Goal: Find specific page/section: Find specific page/section

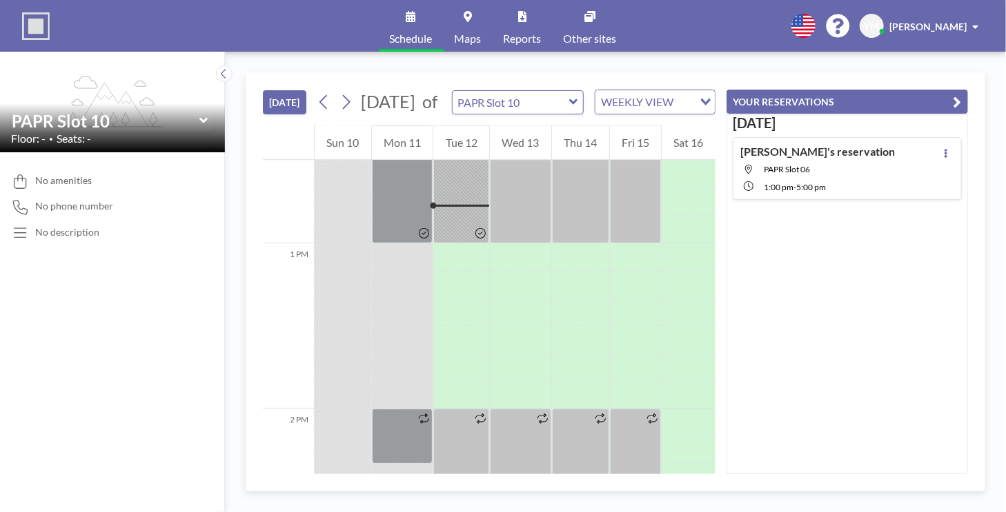
scroll to position [2069, 0]
click at [350, 112] on icon at bounding box center [345, 102] width 13 height 21
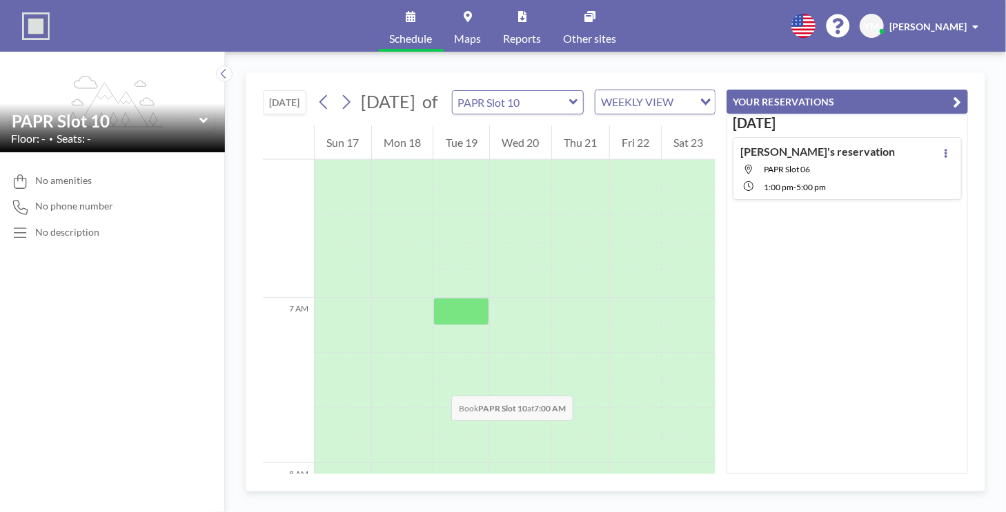
scroll to position [814, 0]
click at [327, 107] on icon at bounding box center [323, 102] width 8 height 14
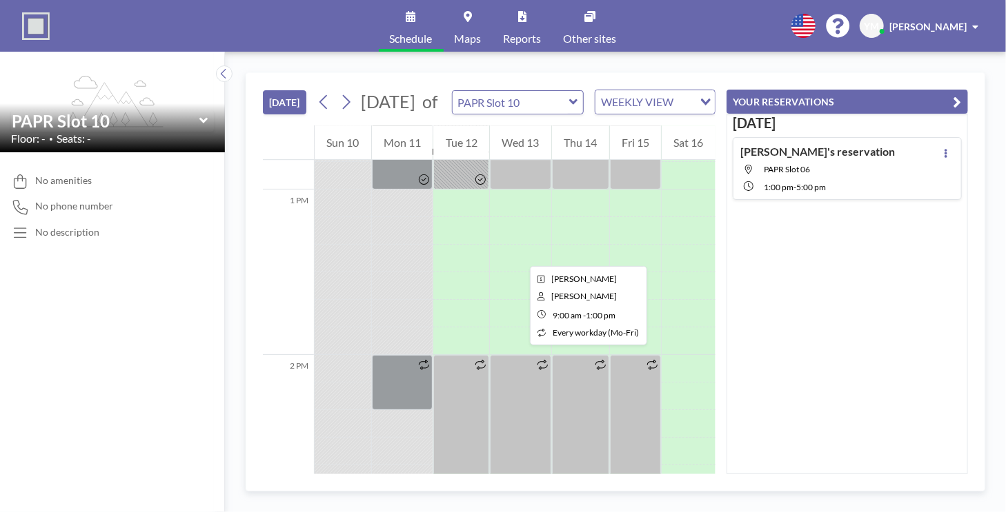
scroll to position [2138, 0]
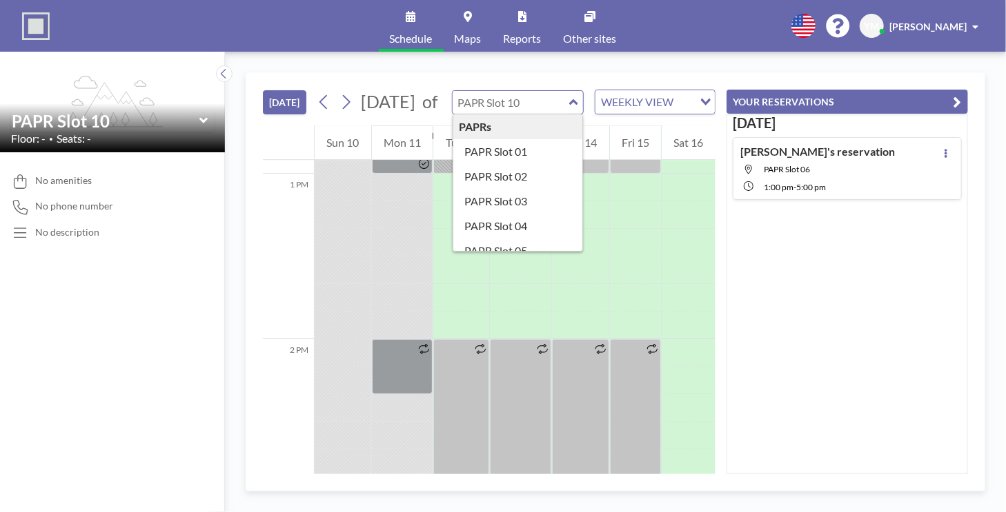
click at [565, 112] on input "text" at bounding box center [510, 102] width 117 height 23
type input "PAPR Slot 03"
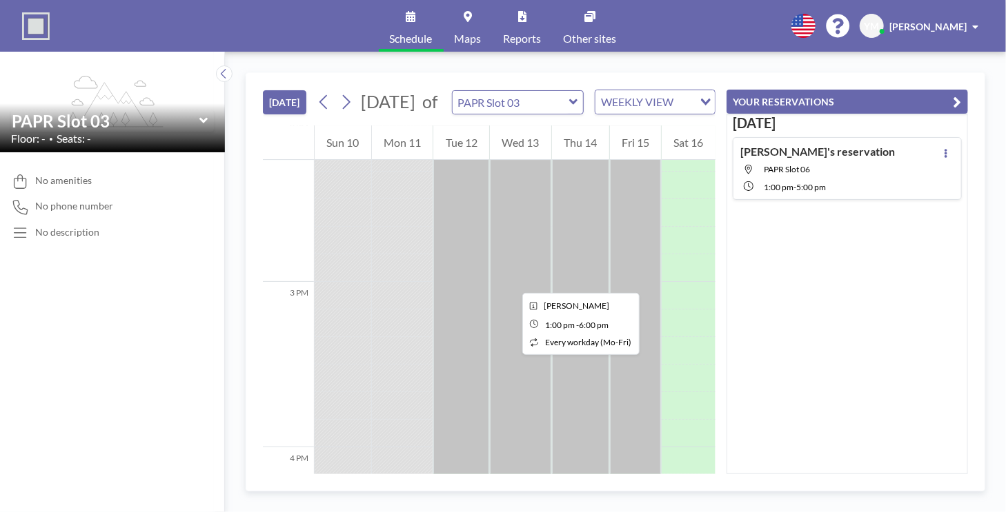
scroll to position [2552, 0]
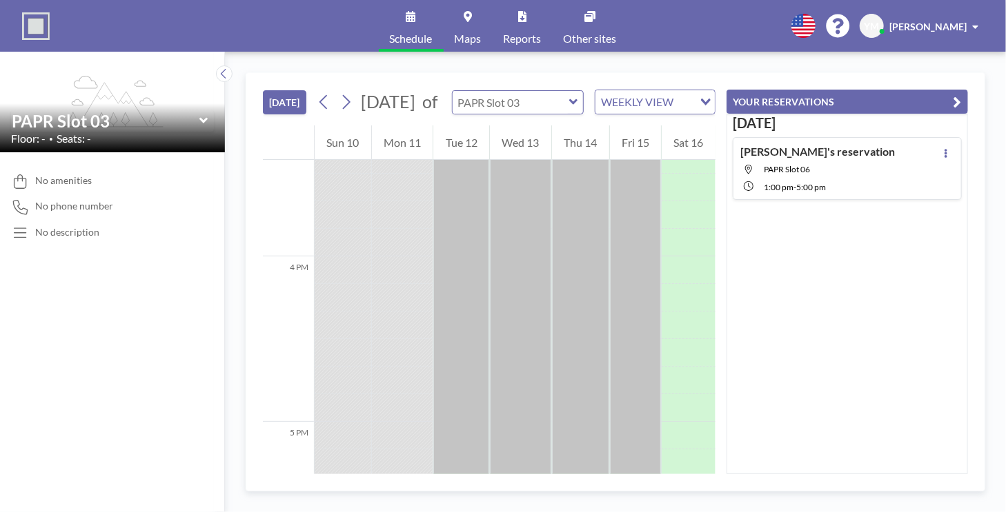
click at [554, 114] on input "text" at bounding box center [510, 102] width 117 height 23
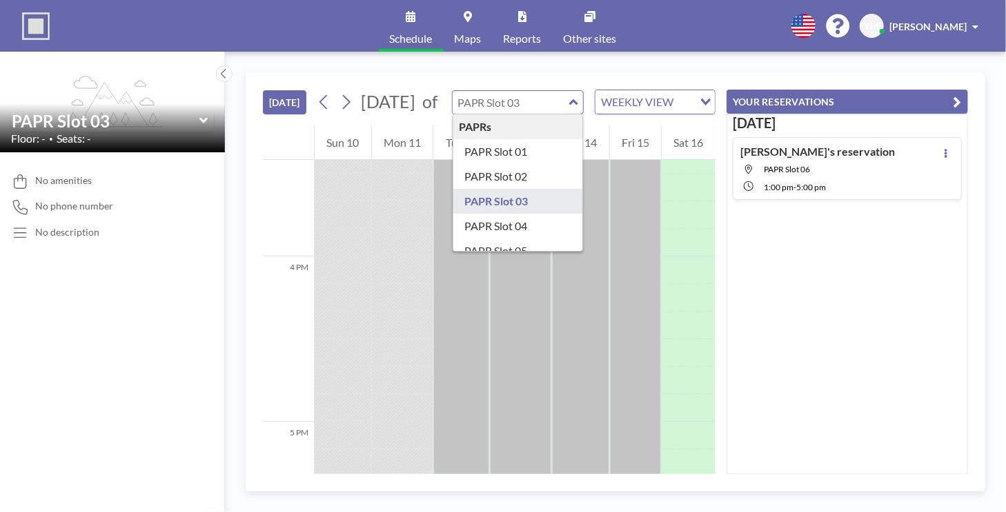
type input "PAPR Slot 04"
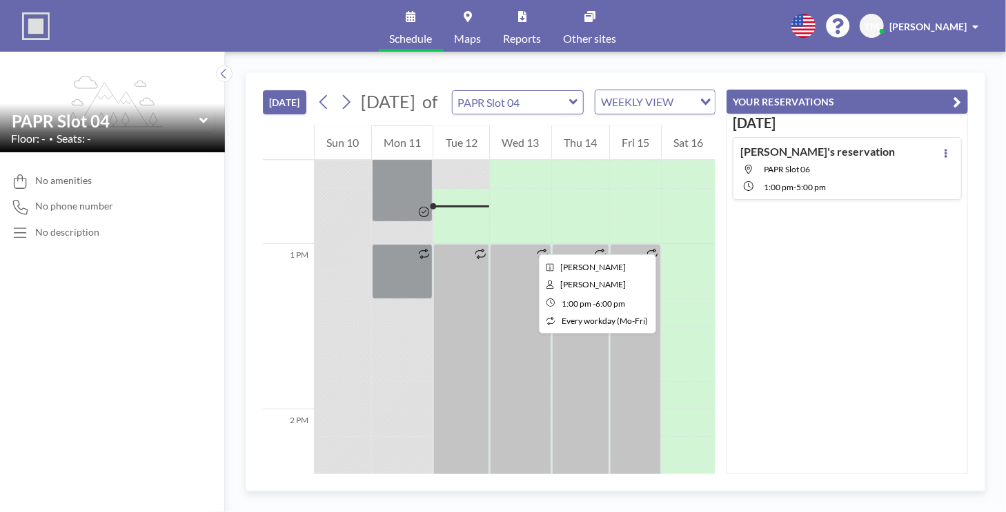
scroll to position [2353, 0]
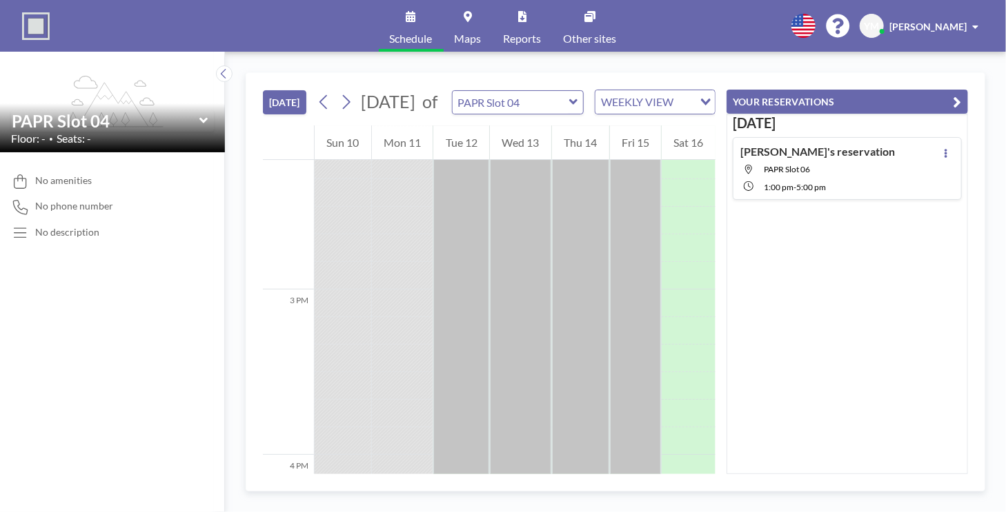
click at [577, 109] on icon at bounding box center [573, 102] width 9 height 14
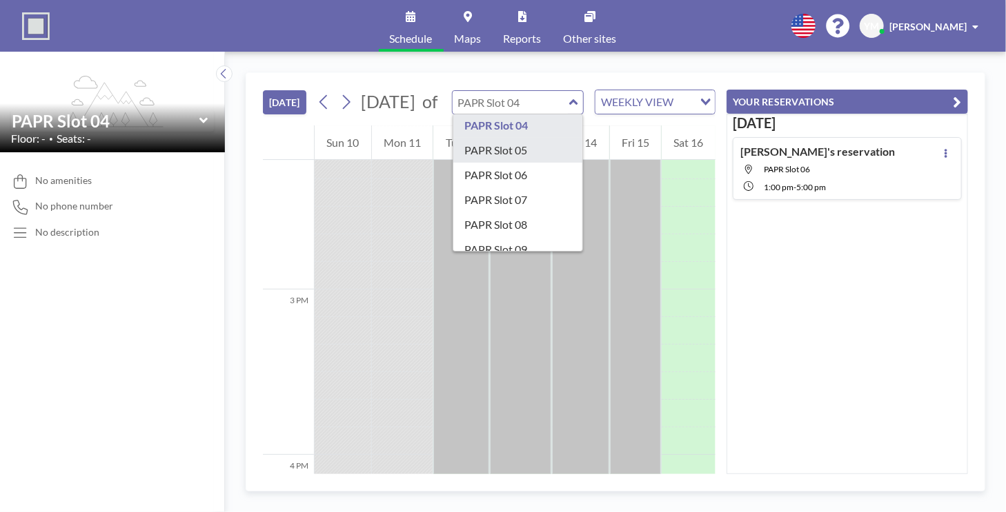
scroll to position [69, 0]
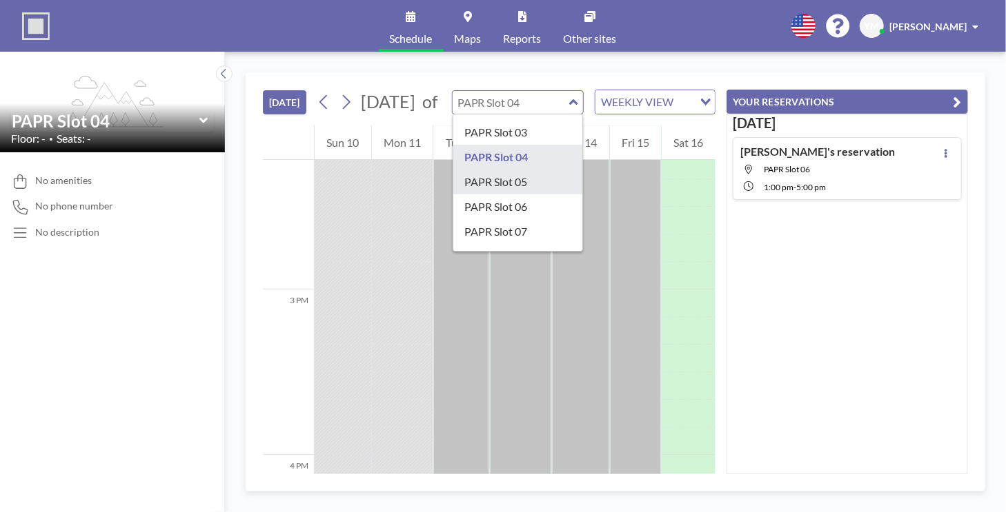
type input "PAPR Slot 05"
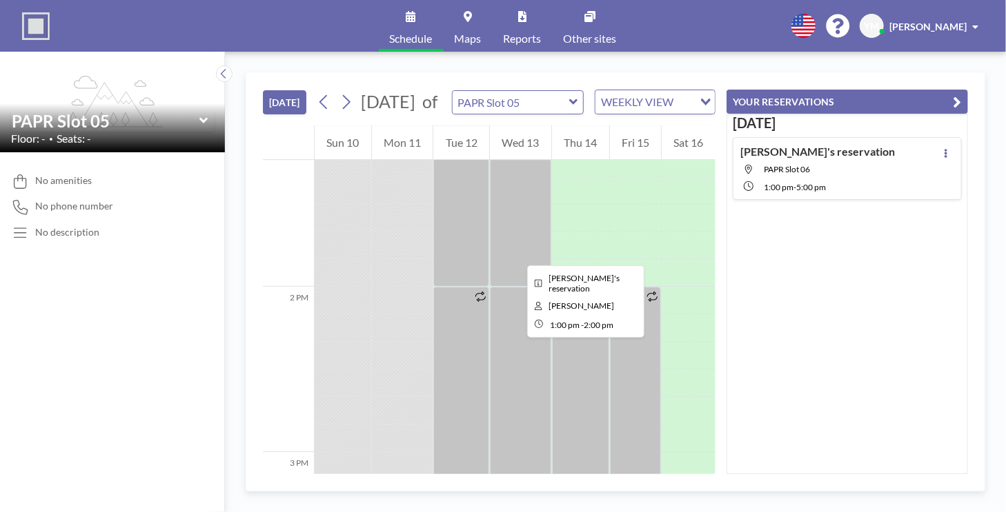
scroll to position [2276, 0]
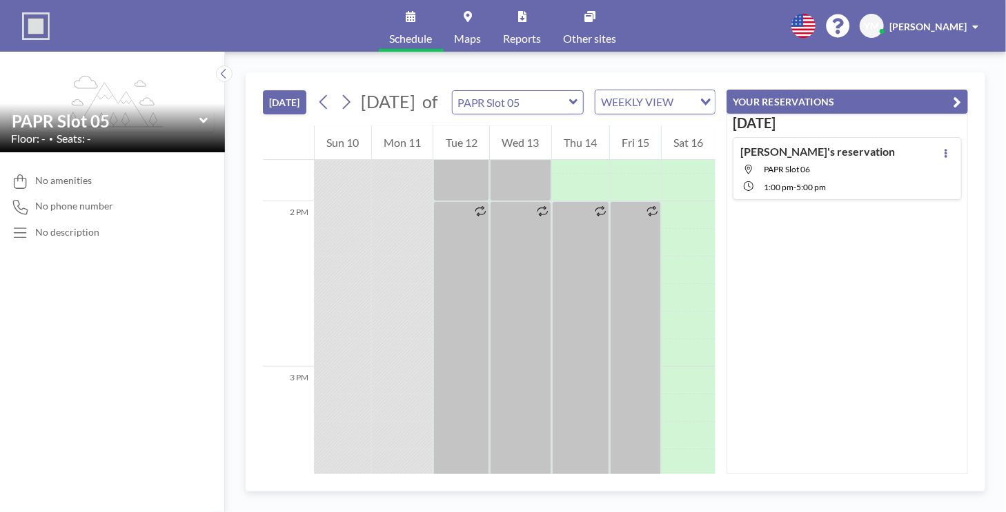
click at [561, 114] on div "[DATE] of PAPR Slot 05 WEEKLY VIEW Loading..." at bounding box center [514, 102] width 402 height 25
click at [566, 111] on input "text" at bounding box center [510, 102] width 117 height 23
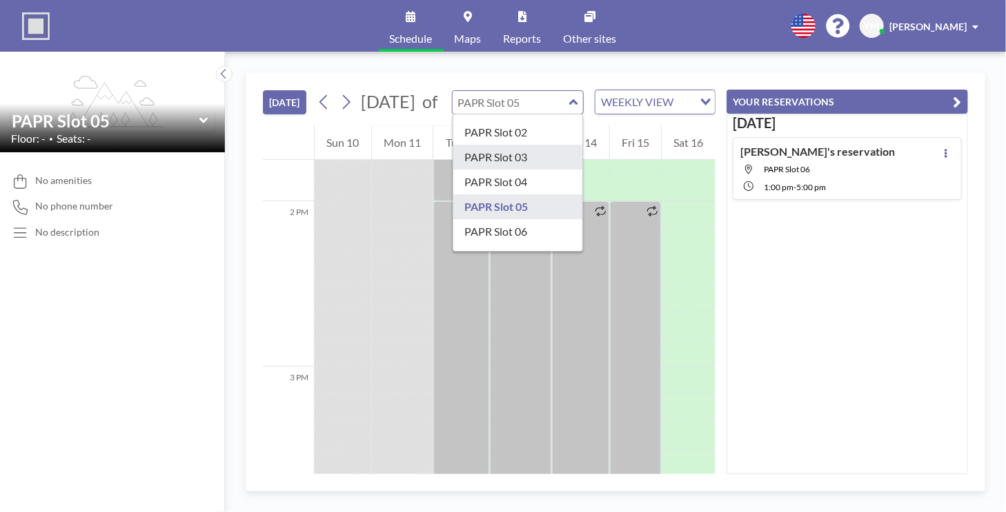
scroll to position [69, 0]
type input "PAPR Slot 06"
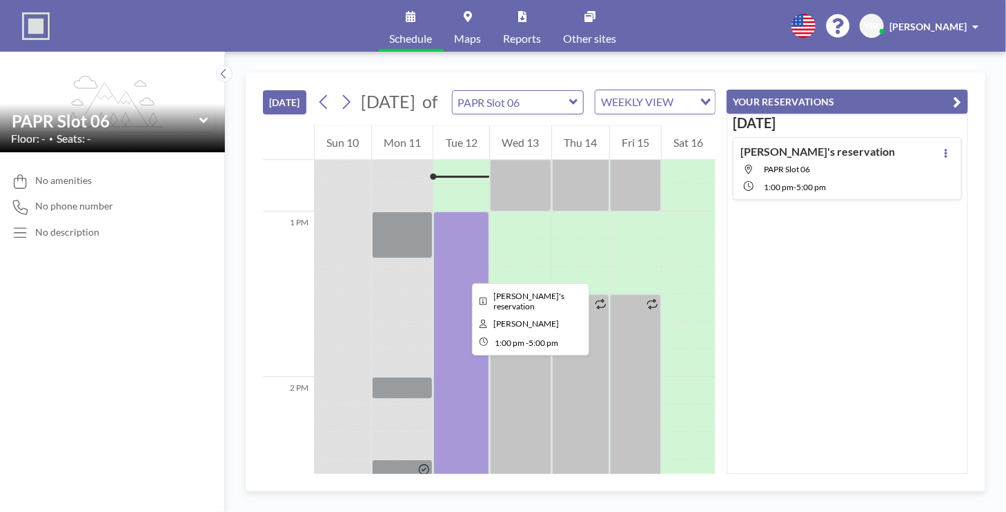
scroll to position [2069, 0]
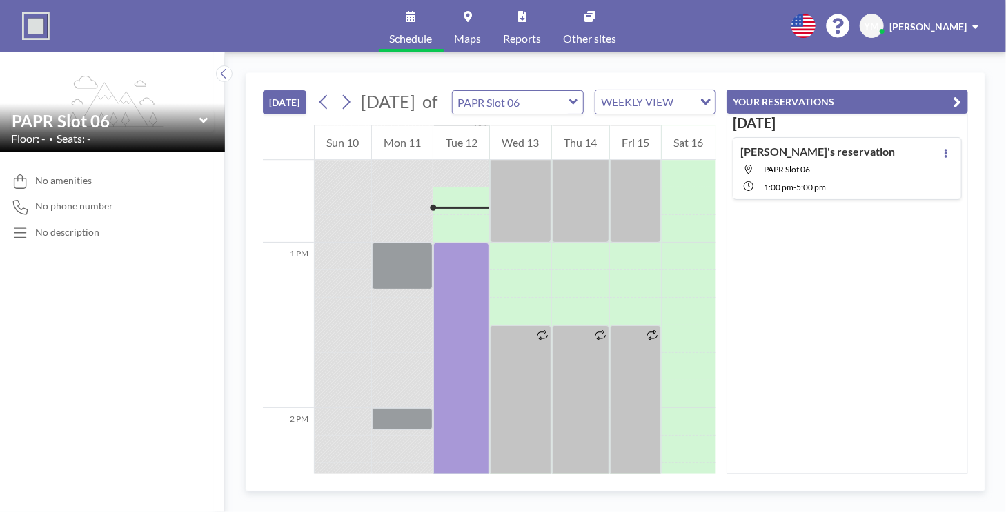
click at [578, 112] on div "PAPR Slot 06" at bounding box center [518, 102] width 132 height 24
click at [574, 108] on icon at bounding box center [573, 102] width 9 height 14
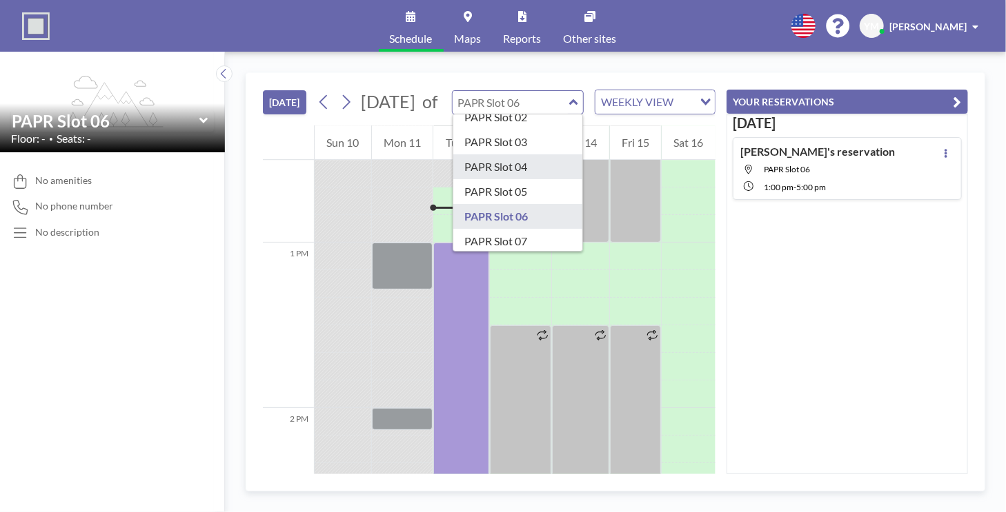
scroll to position [143, 0]
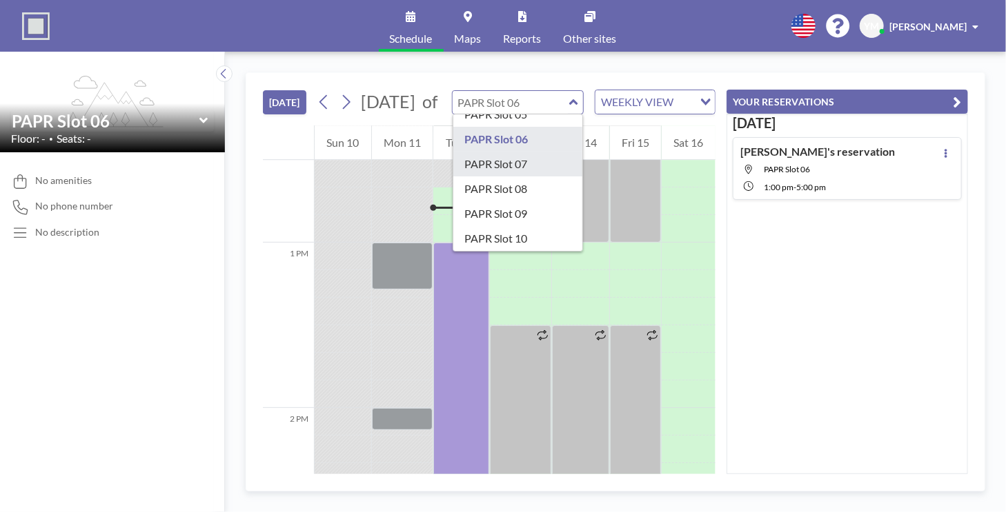
type input "PAPR Slot 07"
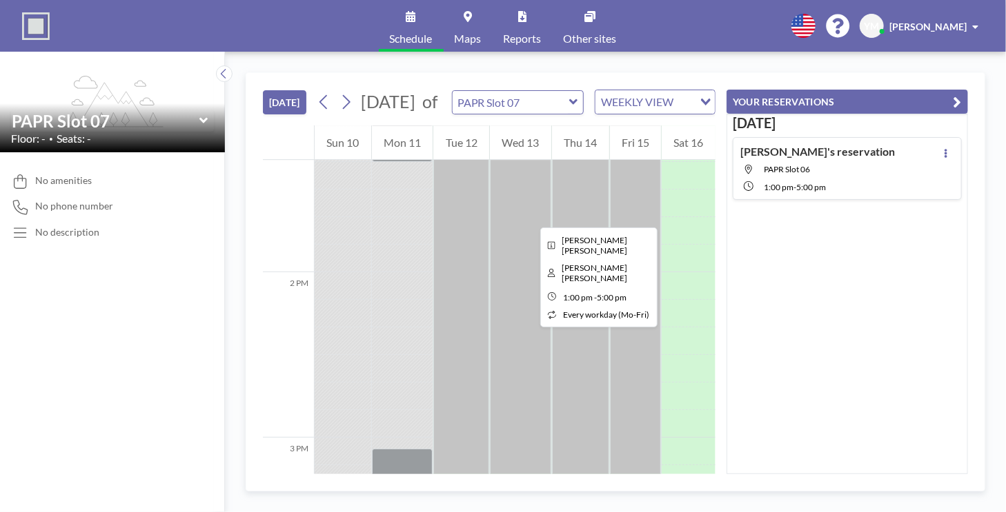
scroll to position [2207, 0]
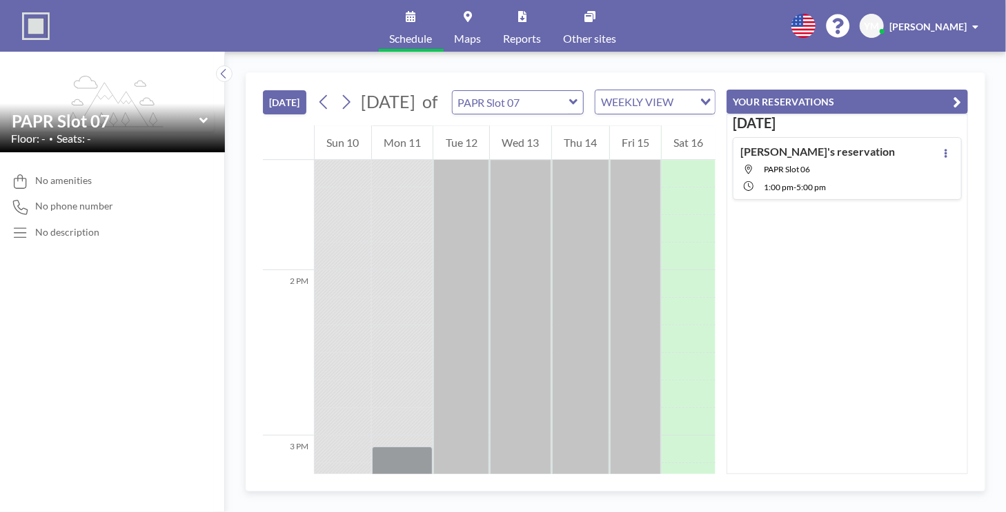
click at [577, 109] on icon at bounding box center [573, 102] width 9 height 14
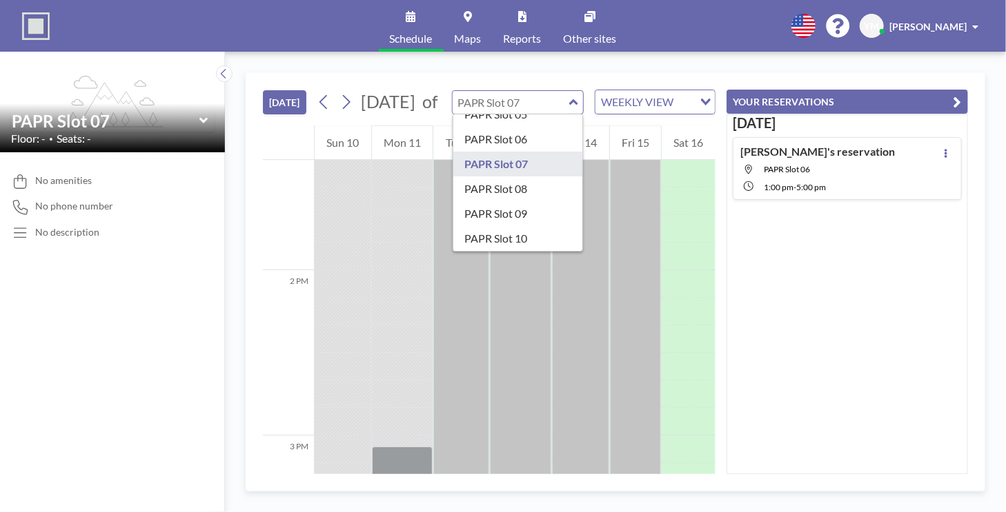
scroll to position [143, 0]
type input "PAPR Slot 08"
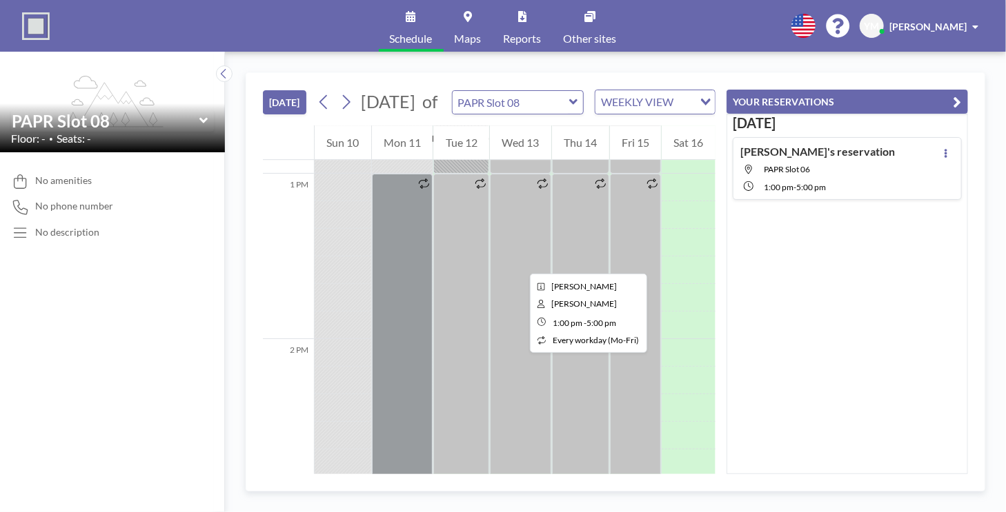
scroll to position [2345, 0]
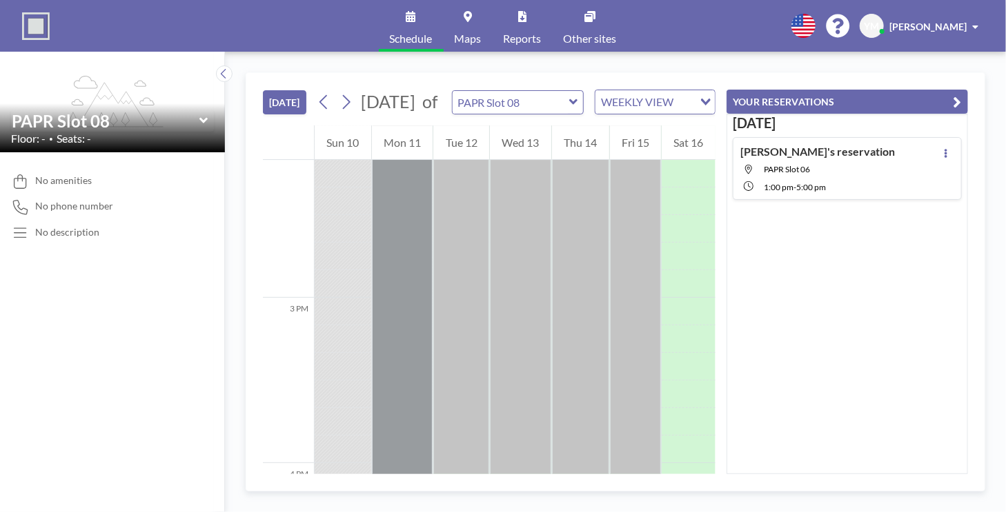
click at [579, 111] on div "PAPR Slot 08" at bounding box center [518, 102] width 132 height 24
click at [580, 108] on div "PAPR Slot 08" at bounding box center [518, 102] width 132 height 24
click at [571, 105] on icon at bounding box center [572, 102] width 8 height 6
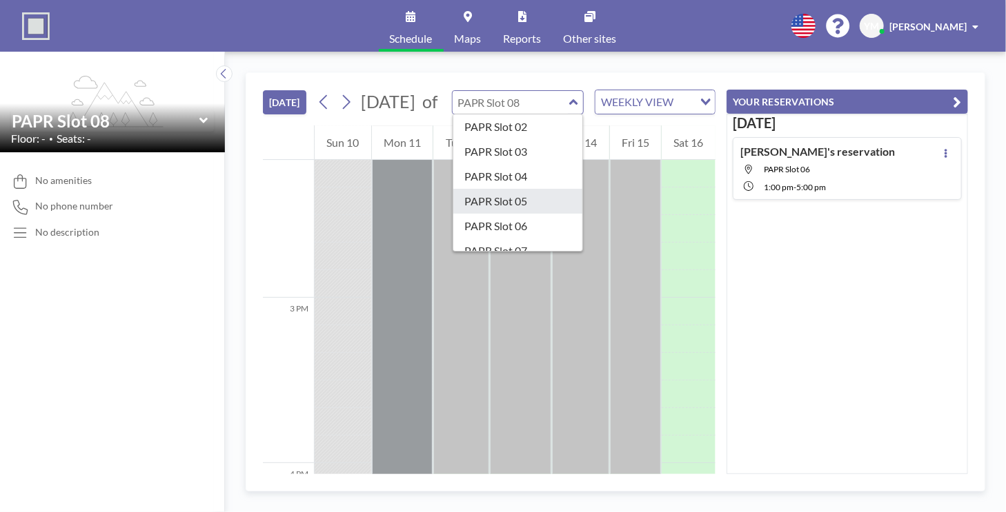
scroll to position [138, 0]
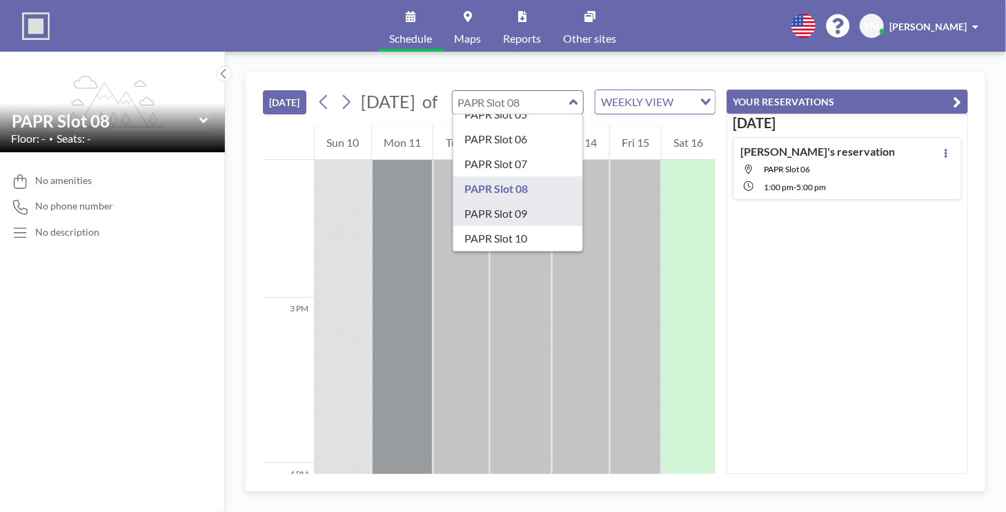
type input "PAPR Slot 09"
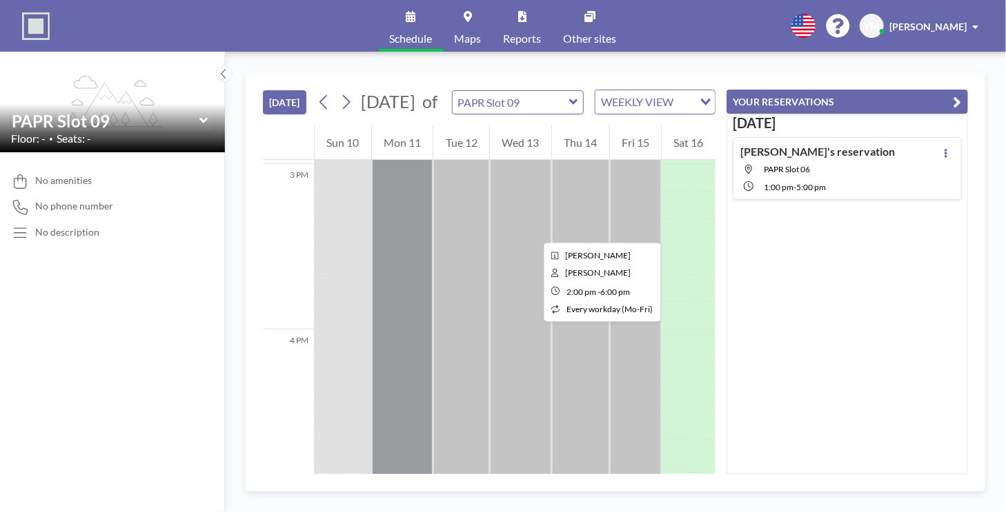
scroll to position [2480, 0]
